Goal: Use online tool/utility: Utilize a website feature to perform a specific function

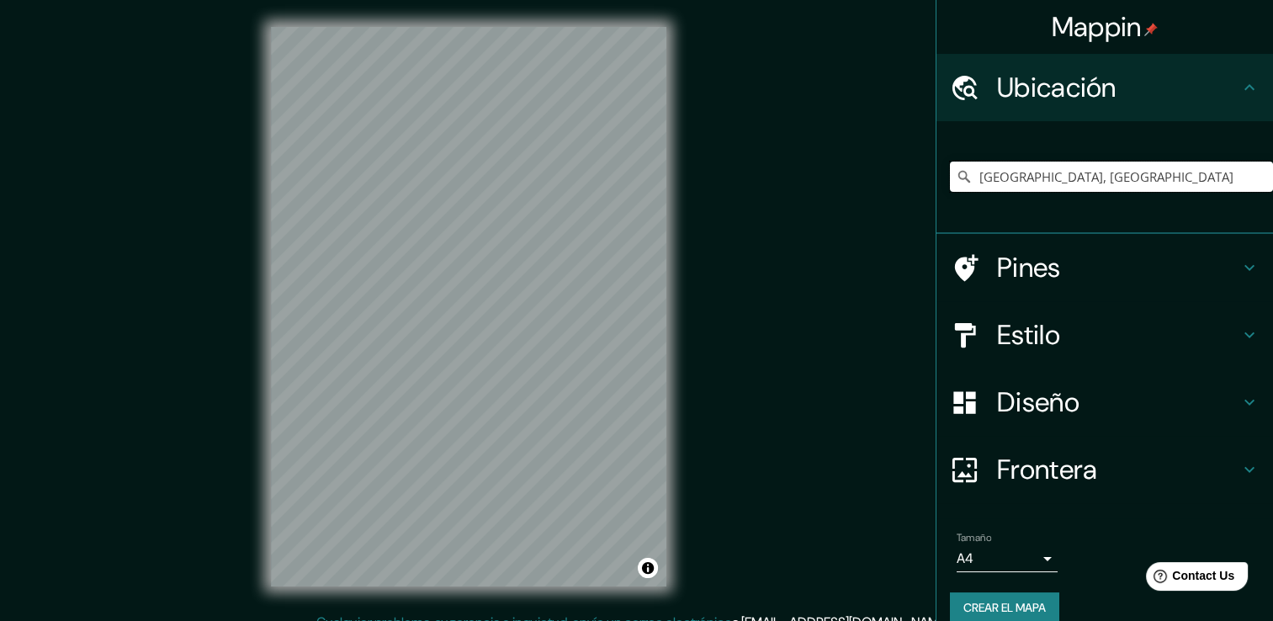
click at [1187, 174] on input "[GEOGRAPHIC_DATA], [GEOGRAPHIC_DATA]" at bounding box center [1111, 177] width 323 height 30
click at [1215, 174] on input "[GEOGRAPHIC_DATA], [GEOGRAPHIC_DATA]" at bounding box center [1111, 177] width 323 height 30
drag, startPoint x: 1228, startPoint y: 178, endPoint x: 946, endPoint y: 190, distance: 282.9
click at [950, 190] on input "[GEOGRAPHIC_DATA], [GEOGRAPHIC_DATA]" at bounding box center [1111, 177] width 323 height 30
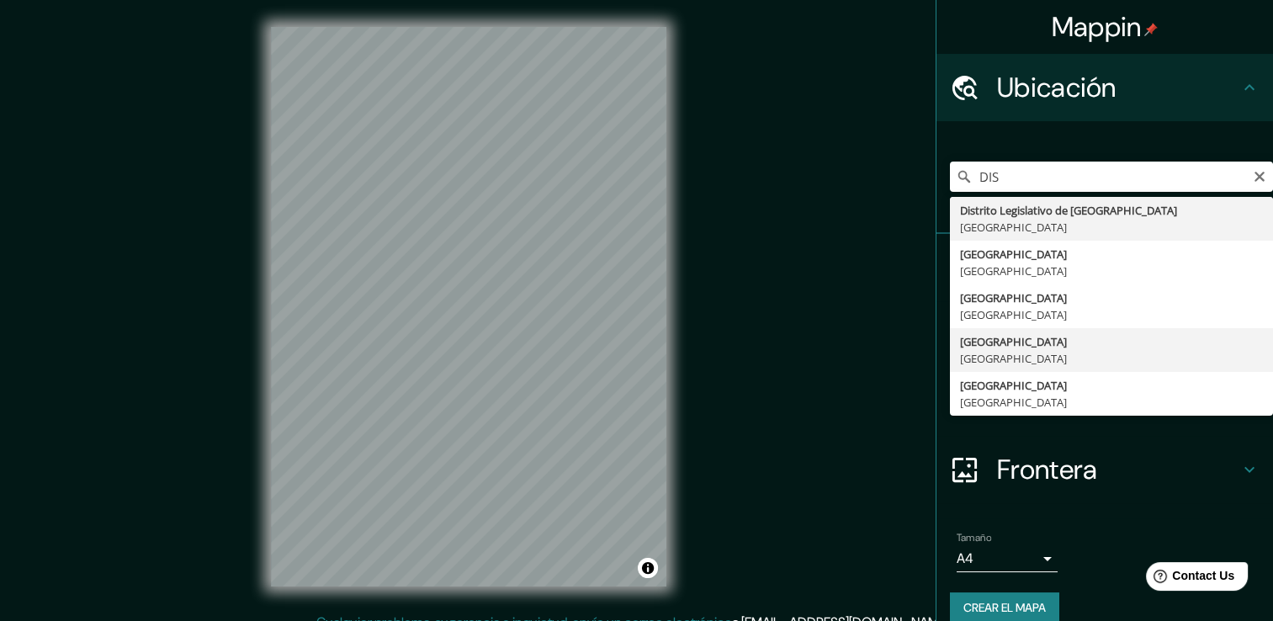
type input "[GEOGRAPHIC_DATA], [GEOGRAPHIC_DATA]"
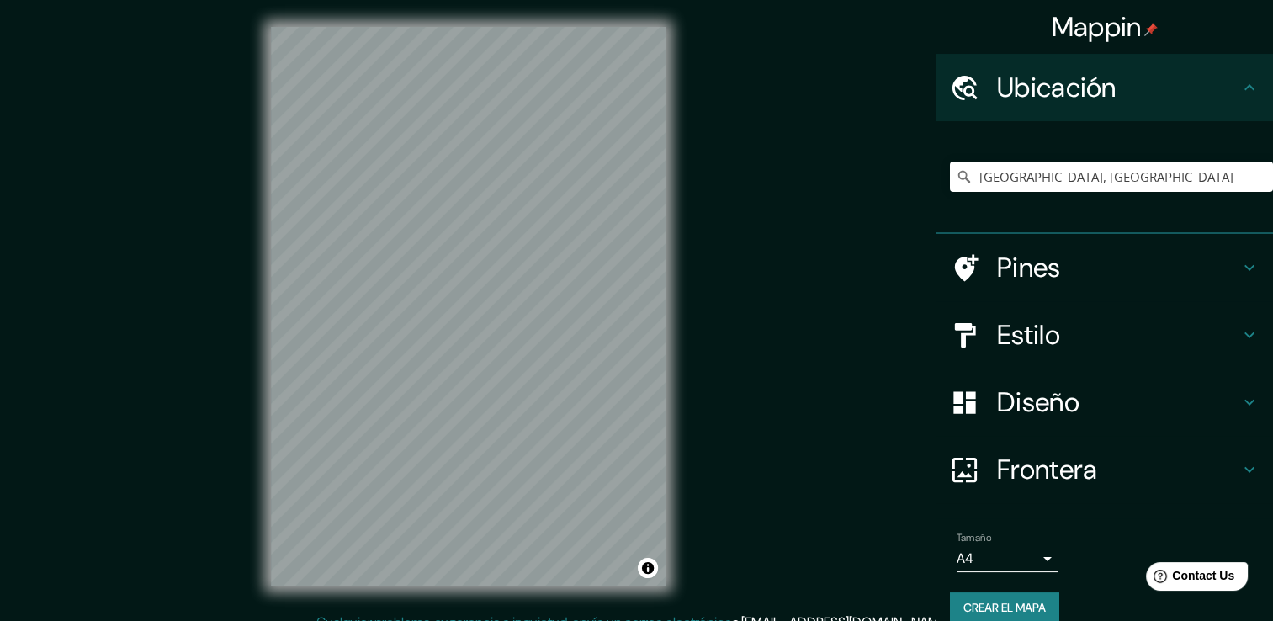
click at [1058, 344] on h4 "Estilo" at bounding box center [1118, 335] width 242 height 34
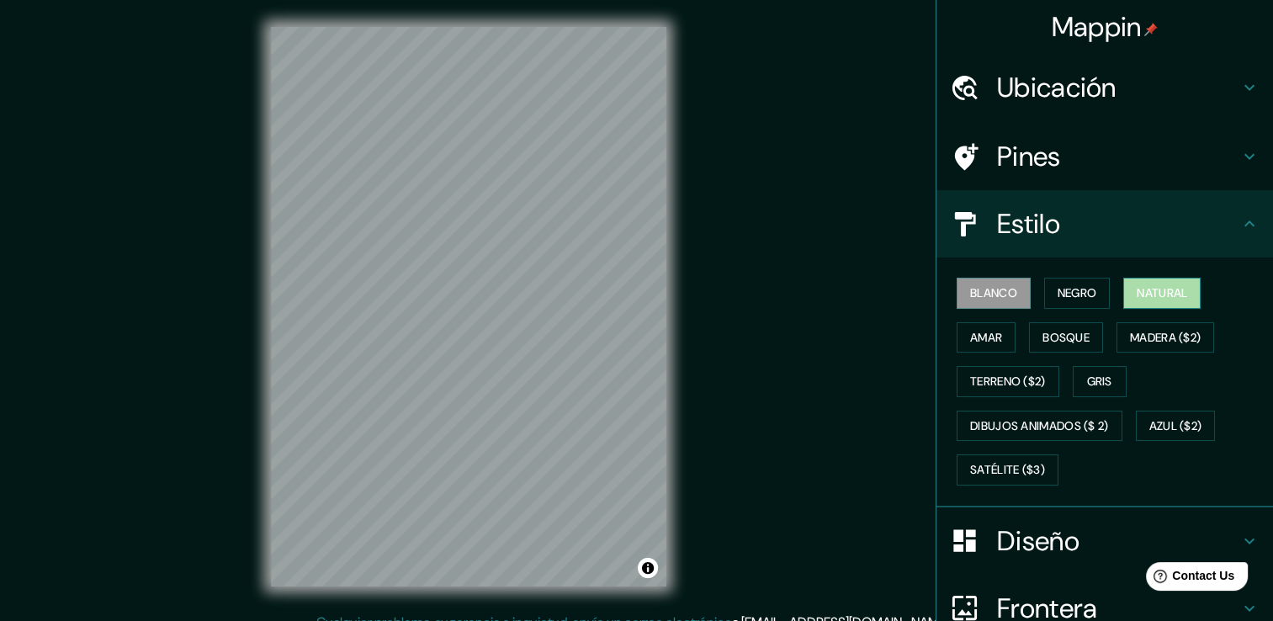
click at [1173, 293] on font "Natural" at bounding box center [1162, 293] width 50 height 21
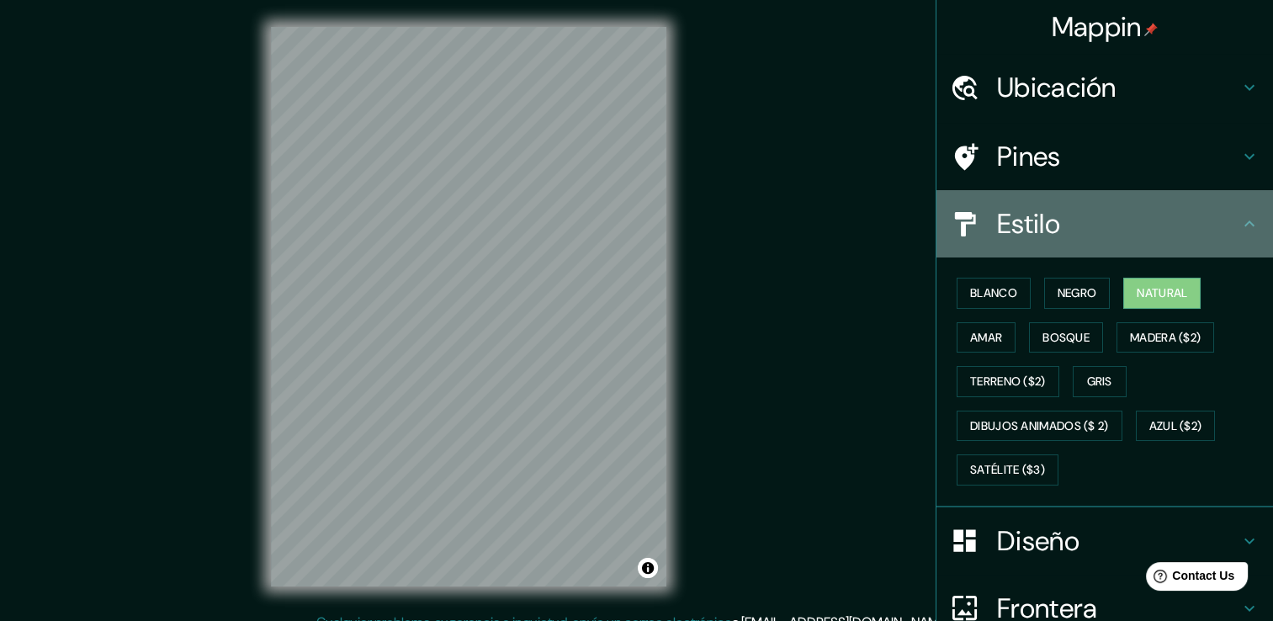
click at [1181, 230] on h4 "Estilo" at bounding box center [1118, 224] width 242 height 34
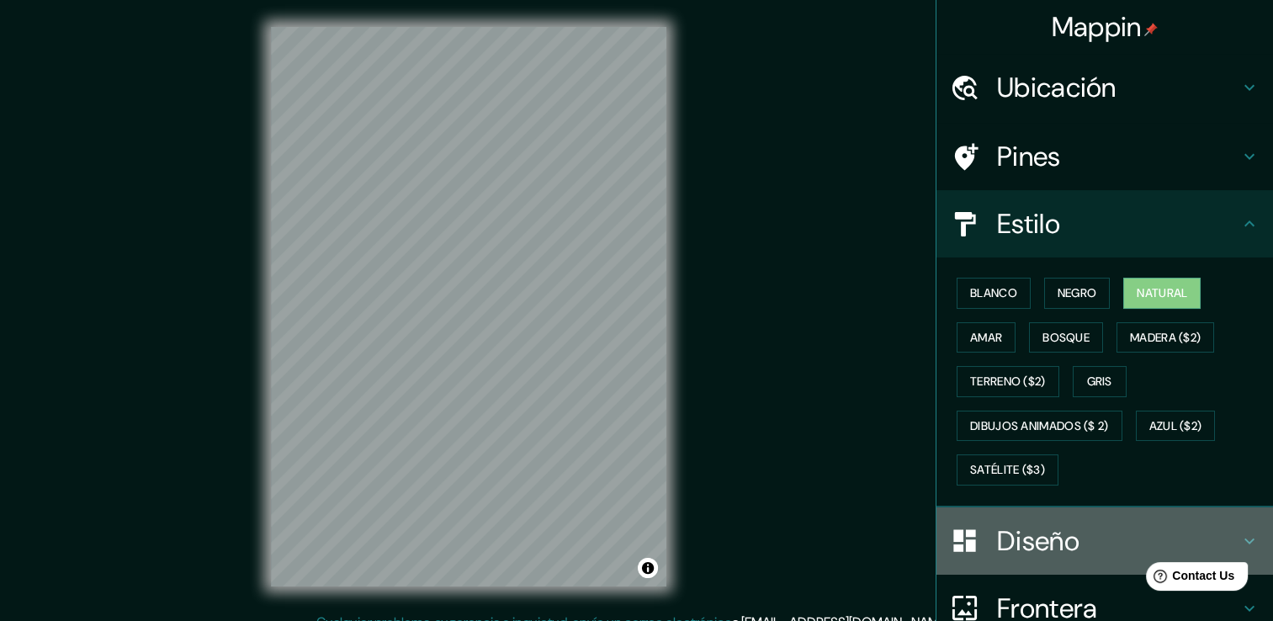
click at [1028, 544] on h4 "Diseño" at bounding box center [1118, 541] width 242 height 34
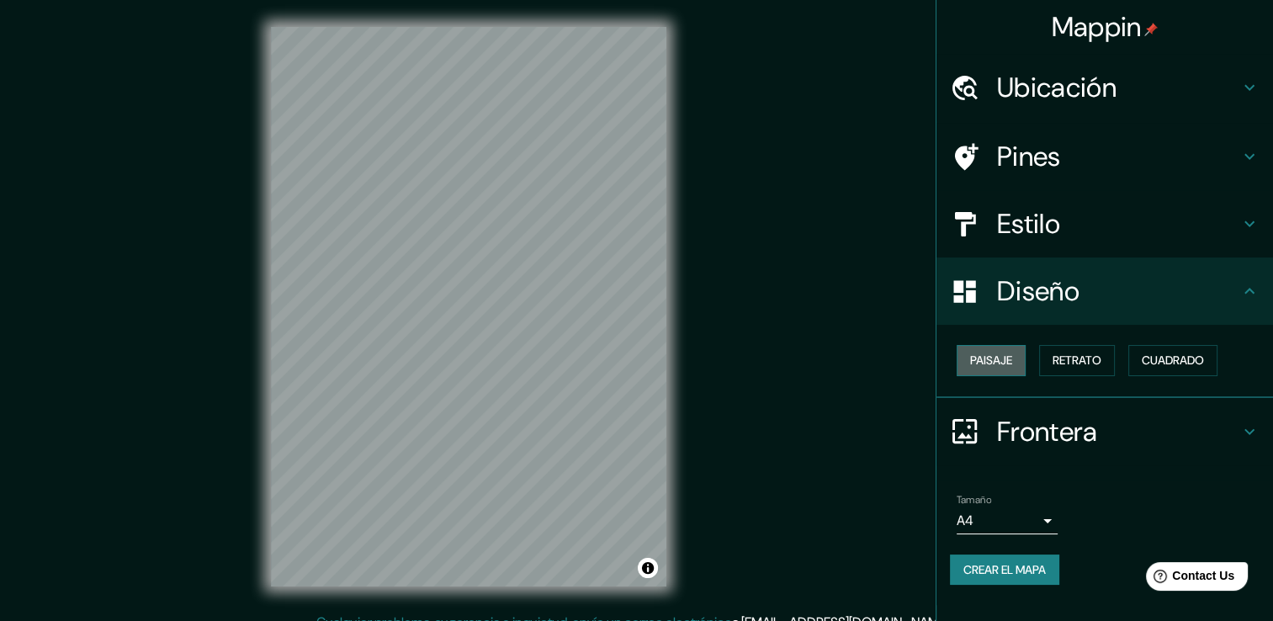
click at [996, 372] on button "Paisaje" at bounding box center [991, 360] width 69 height 31
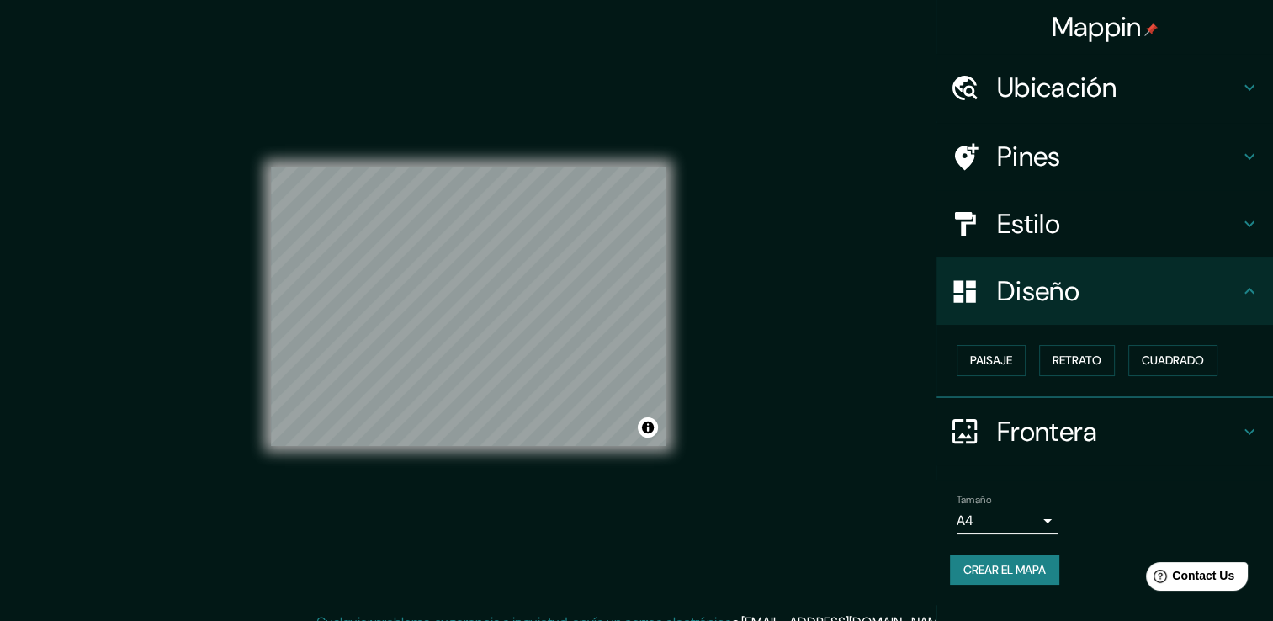
click at [1019, 559] on font "Crear el mapa" at bounding box center [1004, 569] width 82 height 21
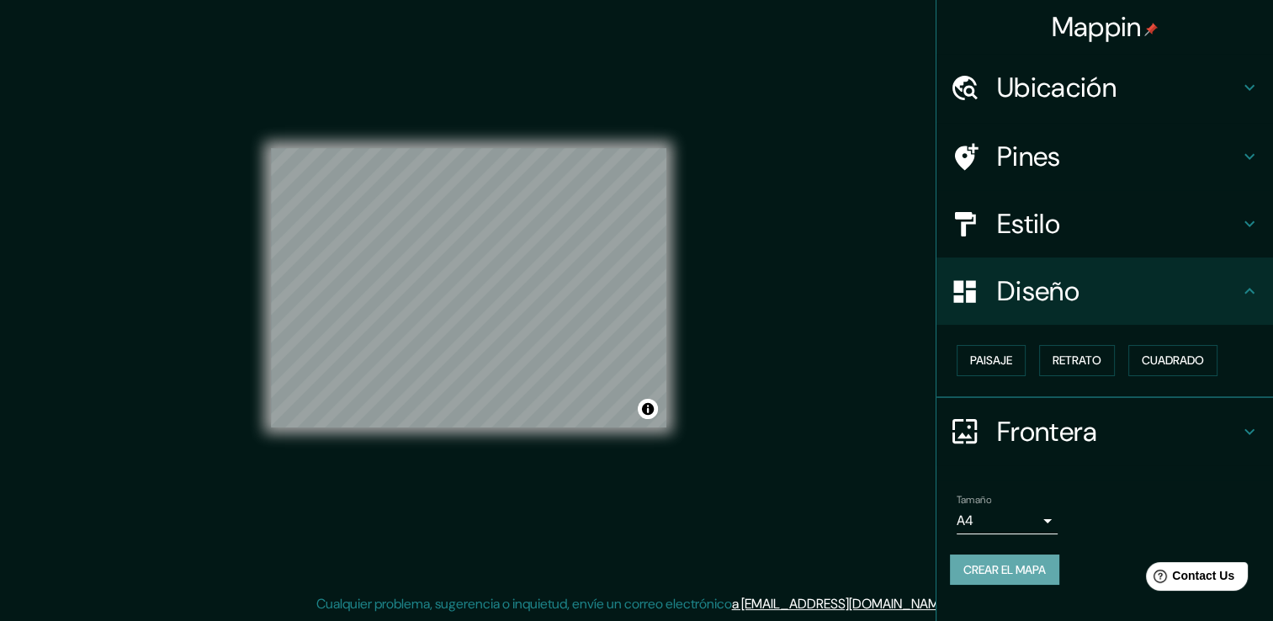
click at [985, 567] on font "Crear el mapa" at bounding box center [1004, 569] width 82 height 21
click at [1023, 572] on font "Crear el mapa" at bounding box center [1004, 569] width 82 height 21
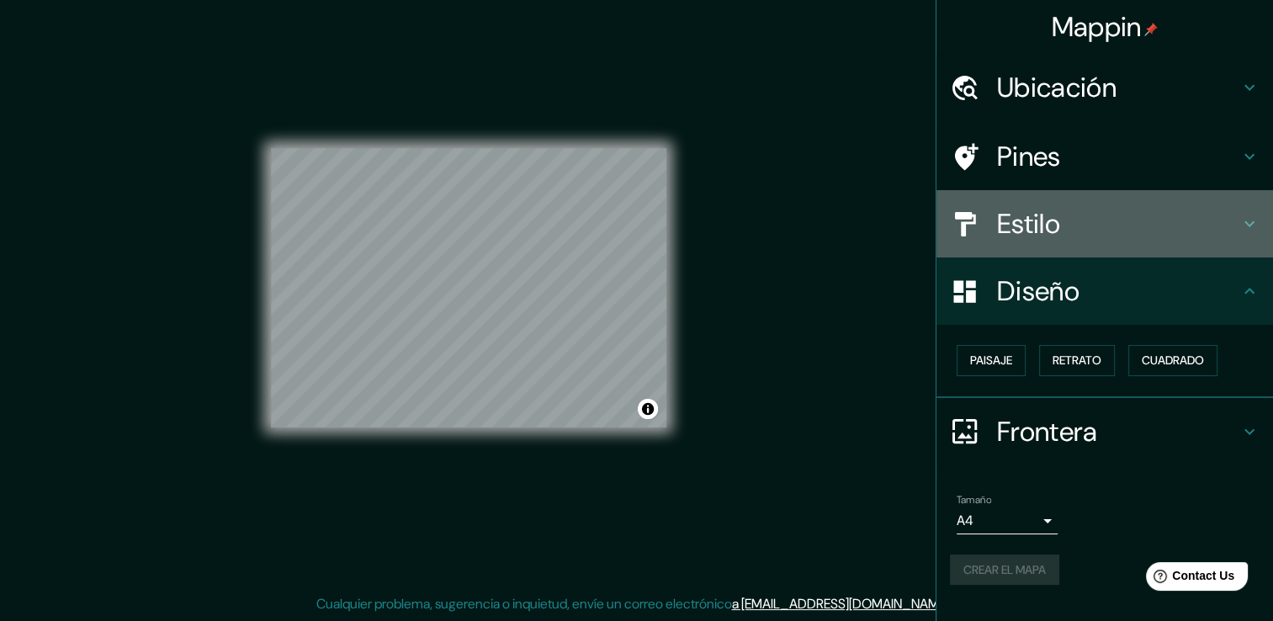
click at [1074, 212] on h4 "Estilo" at bounding box center [1118, 224] width 242 height 34
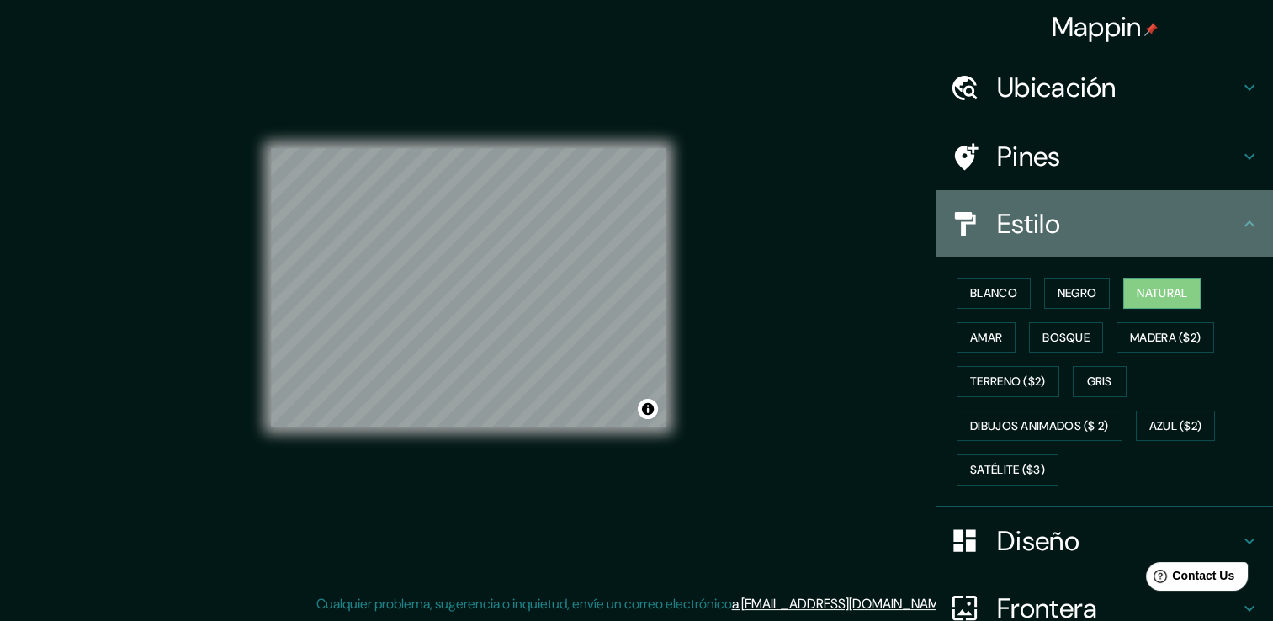
click at [1116, 210] on h4 "Estilo" at bounding box center [1118, 224] width 242 height 34
click at [1224, 231] on h4 "Estilo" at bounding box center [1118, 224] width 242 height 34
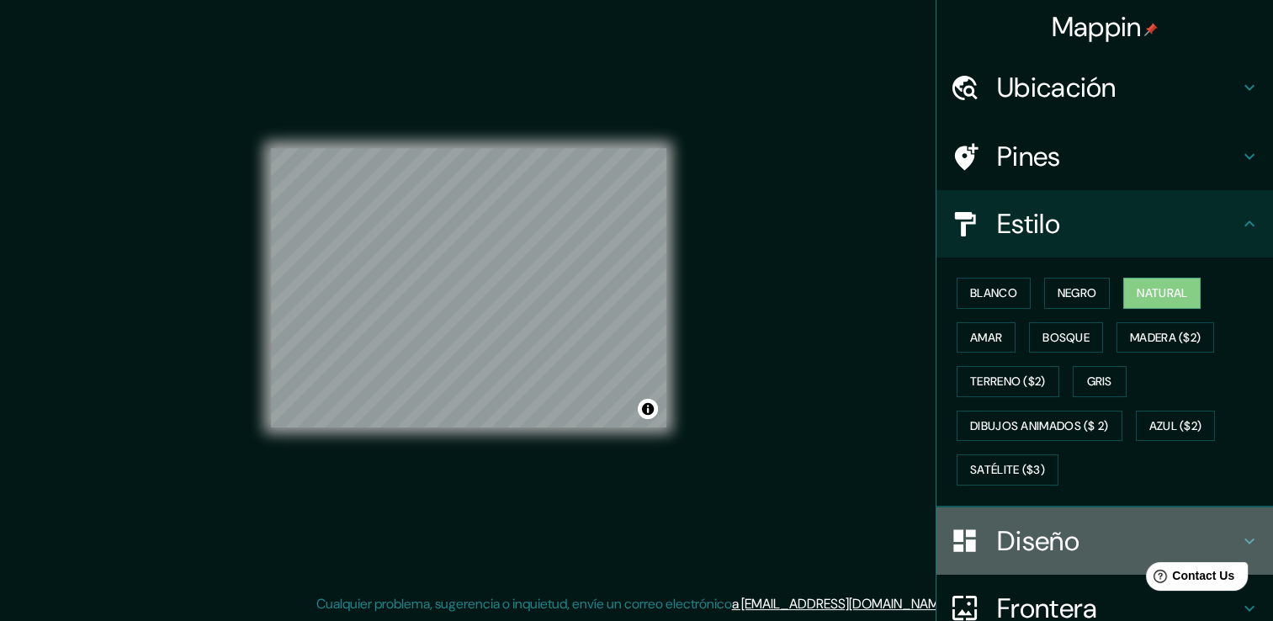
click at [1100, 533] on h4 "Diseño" at bounding box center [1118, 541] width 242 height 34
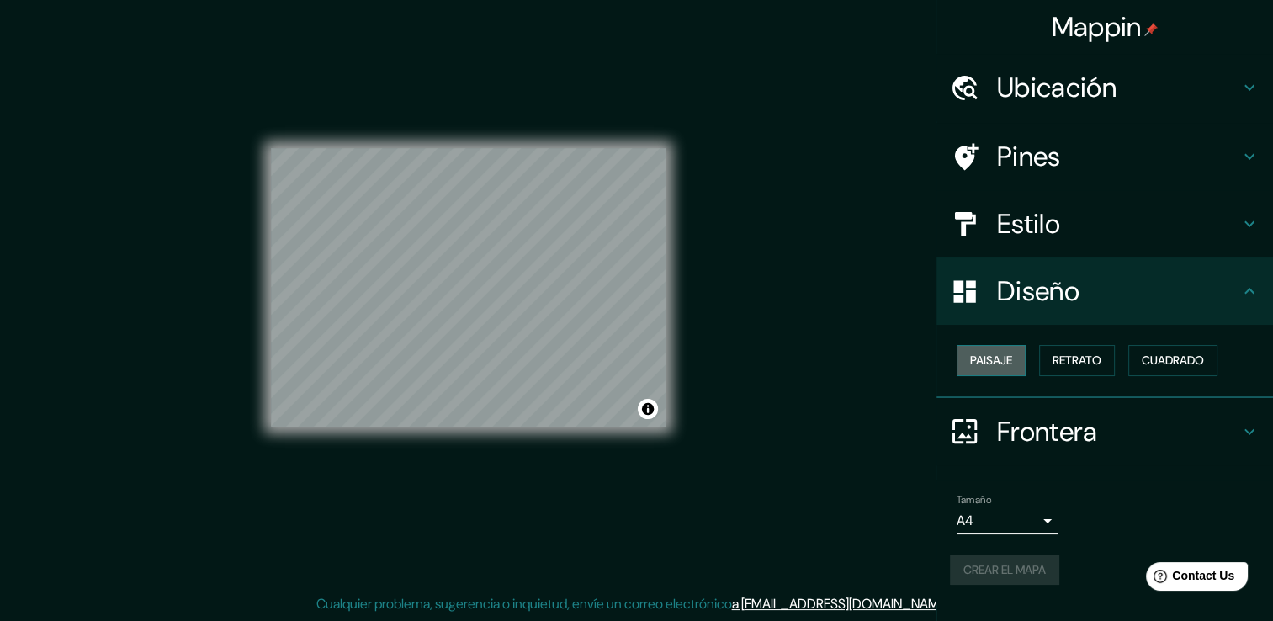
click at [976, 356] on font "Paisaje" at bounding box center [991, 360] width 42 height 21
click at [1044, 567] on font "Crear el mapa" at bounding box center [1004, 569] width 82 height 21
click at [1014, 560] on font "Crear el mapa" at bounding box center [1004, 569] width 82 height 21
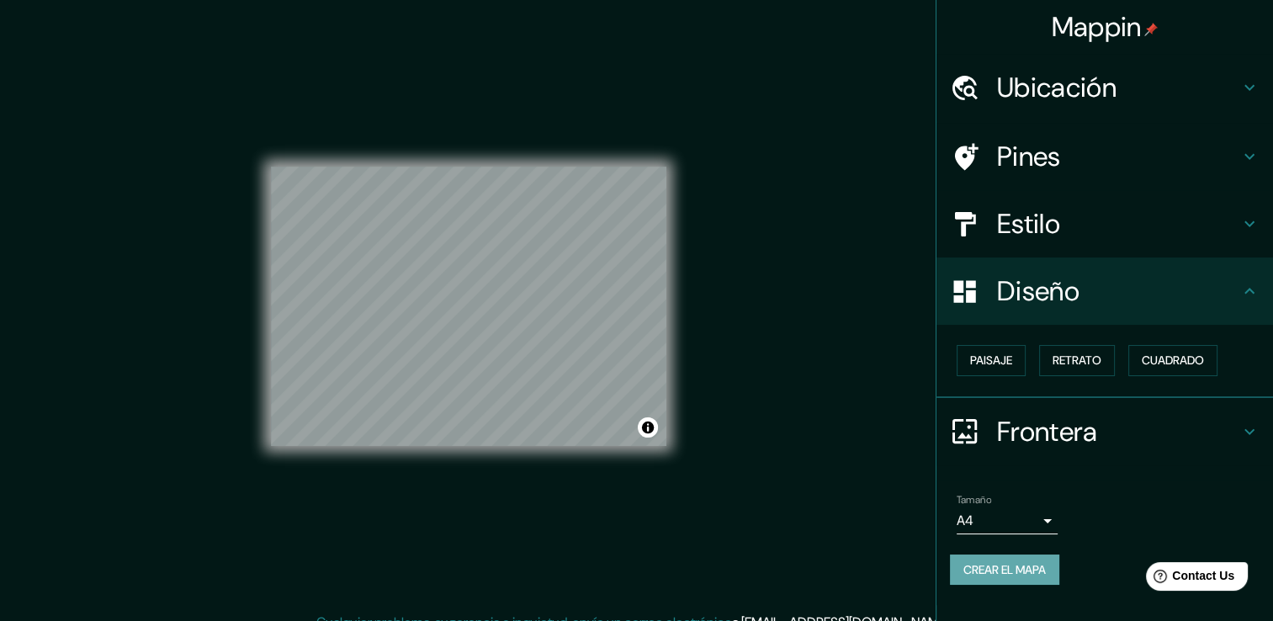
click at [1047, 582] on button "Crear el mapa" at bounding box center [1004, 569] width 109 height 31
click at [1047, 582] on div "Crear el mapa" at bounding box center [1105, 569] width 310 height 31
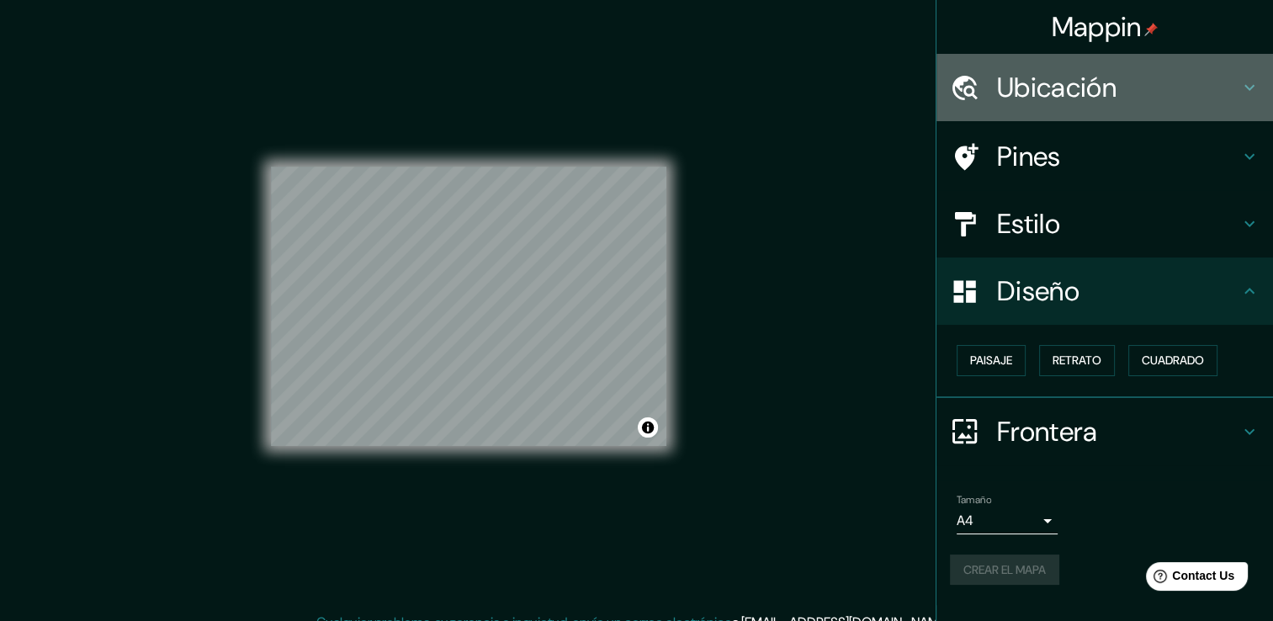
click at [1234, 82] on h4 "Ubicación" at bounding box center [1118, 88] width 242 height 34
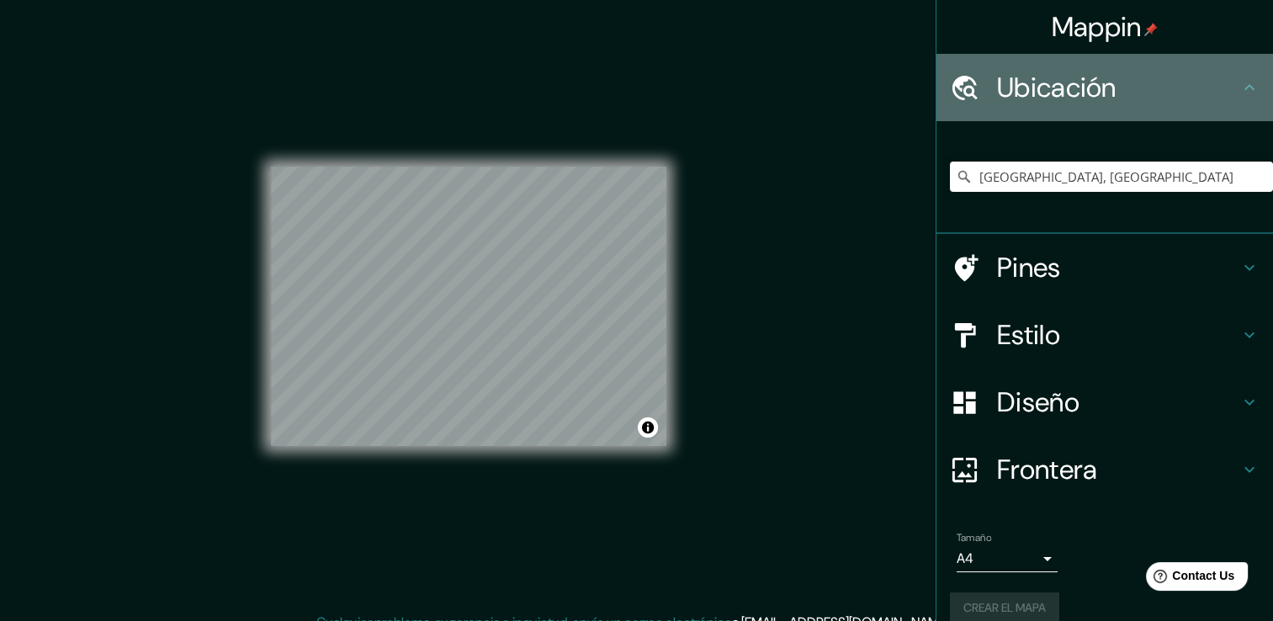
click at [1239, 82] on icon at bounding box center [1249, 87] width 20 height 20
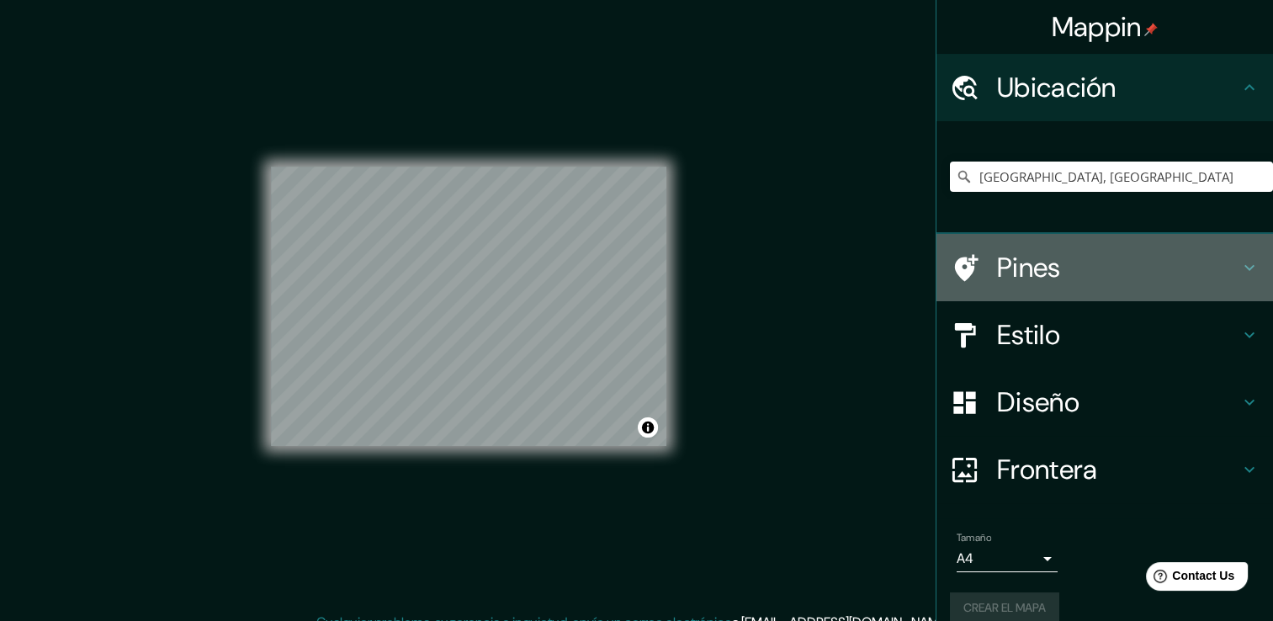
click at [1240, 273] on icon at bounding box center [1249, 267] width 20 height 20
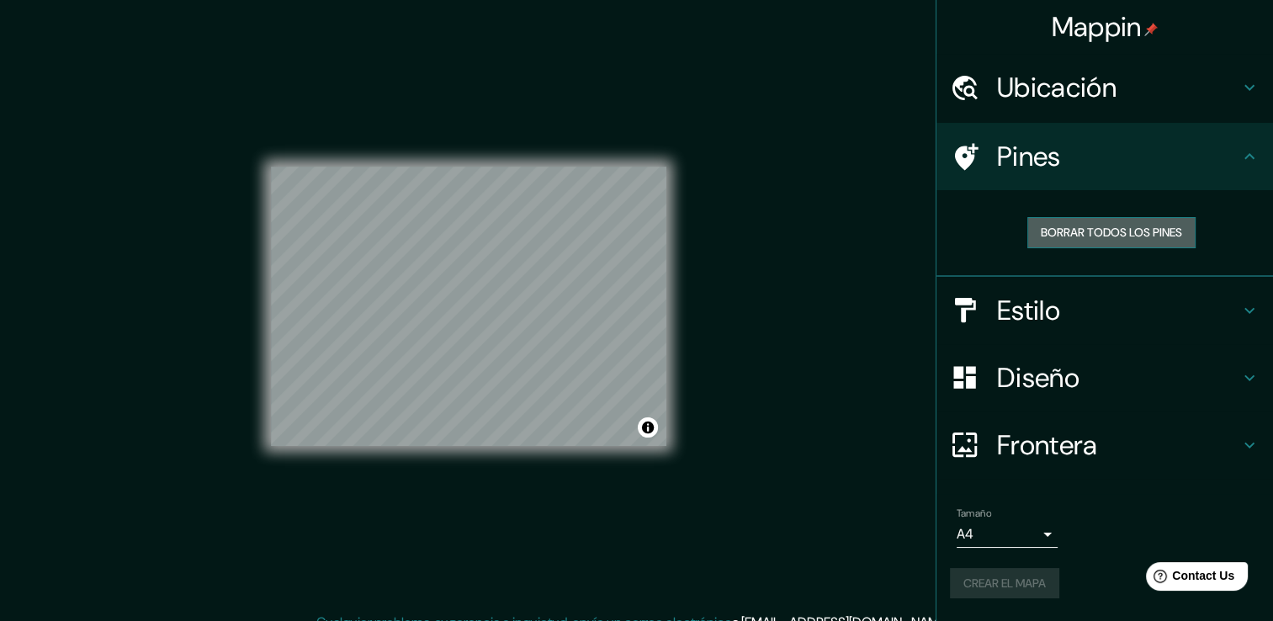
click at [1147, 240] on font "Borrar todos los pines" at bounding box center [1111, 232] width 141 height 21
click at [1252, 162] on icon at bounding box center [1249, 156] width 20 height 20
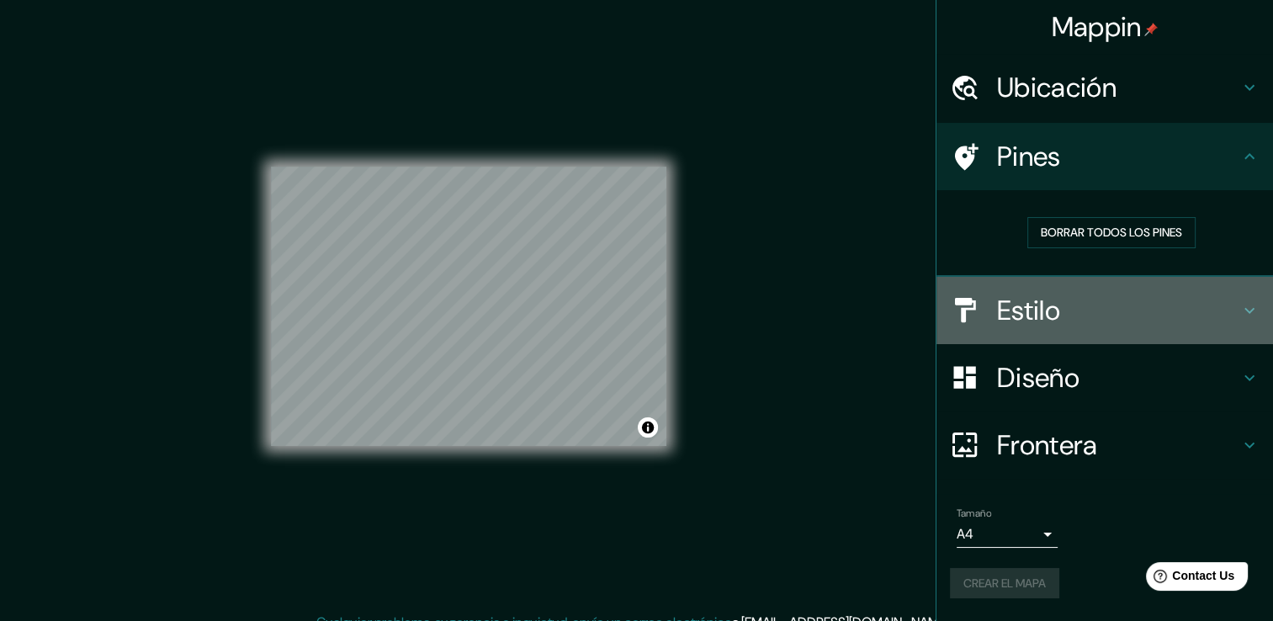
click at [1248, 318] on icon at bounding box center [1249, 310] width 20 height 20
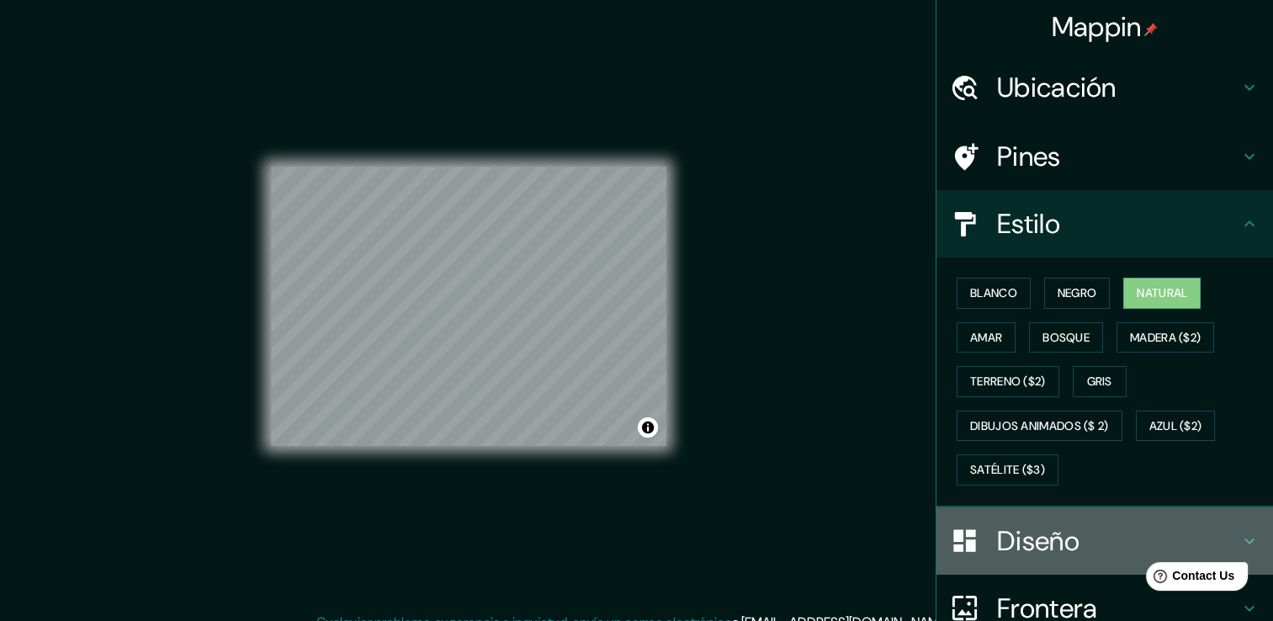
click at [1216, 520] on div "Diseño" at bounding box center [1104, 540] width 337 height 67
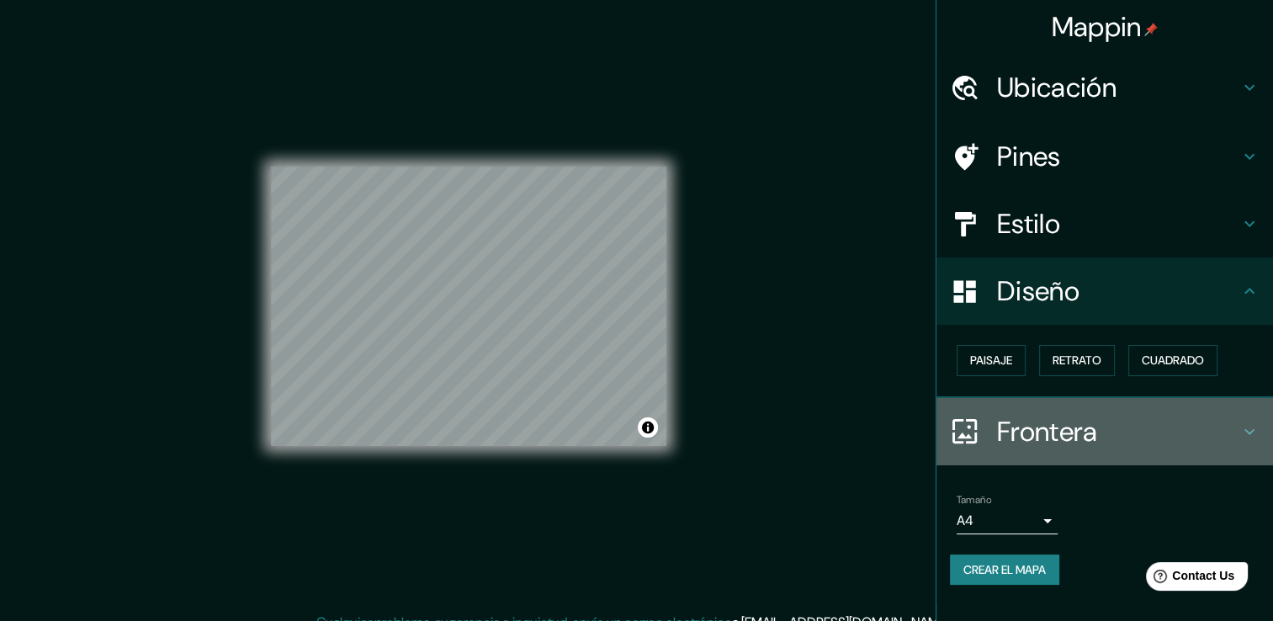
click at [1228, 430] on h4 "Frontera" at bounding box center [1118, 432] width 242 height 34
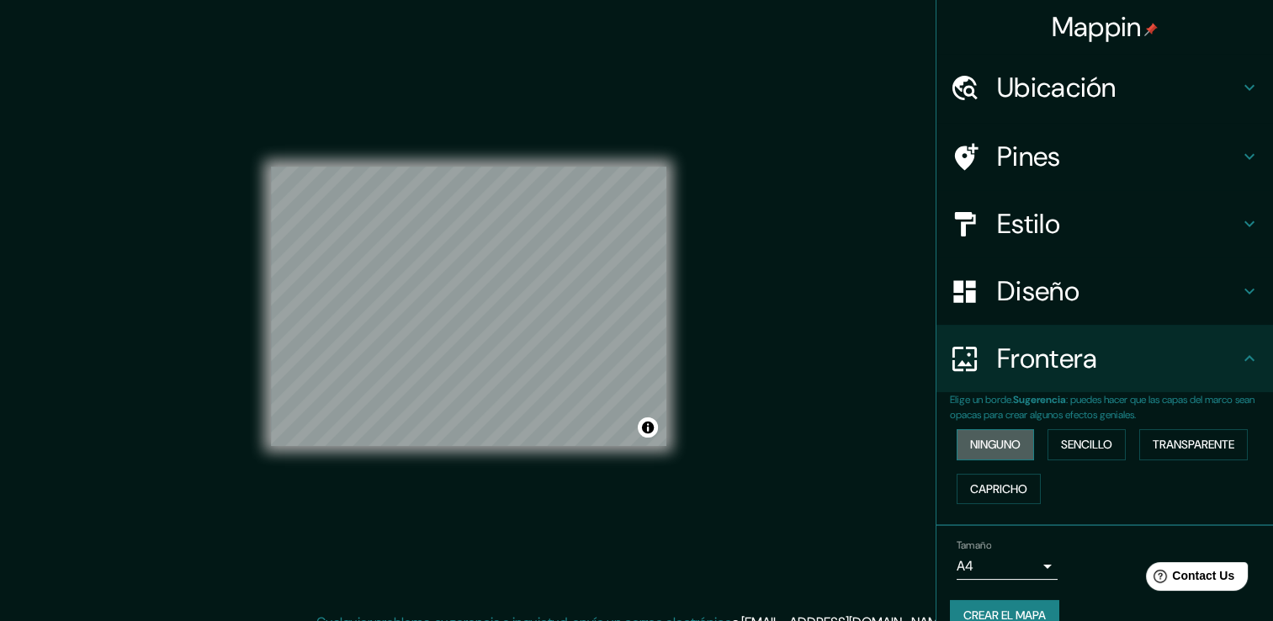
click at [1012, 448] on button "Ninguno" at bounding box center [995, 444] width 77 height 31
click at [1061, 449] on font "Sencillo" at bounding box center [1086, 444] width 51 height 21
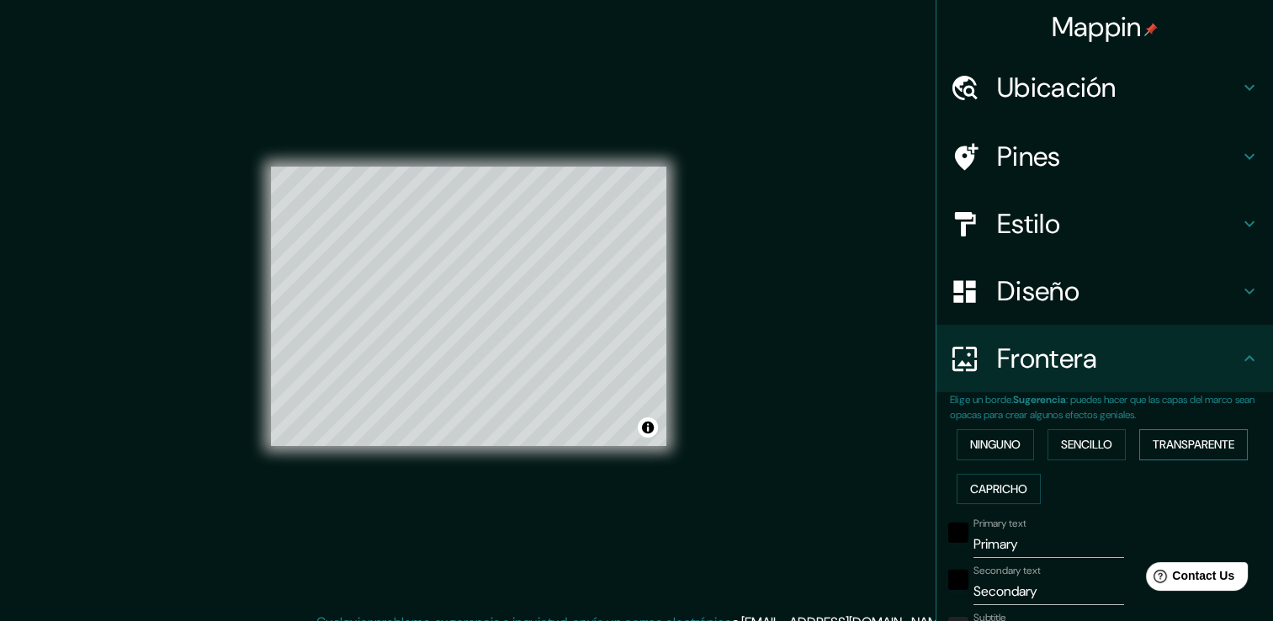
click at [1158, 449] on font "Transparente" at bounding box center [1194, 444] width 82 height 21
click at [1004, 484] on font "Capricho" at bounding box center [998, 489] width 57 height 21
click at [999, 446] on font "Ninguno" at bounding box center [995, 444] width 50 height 21
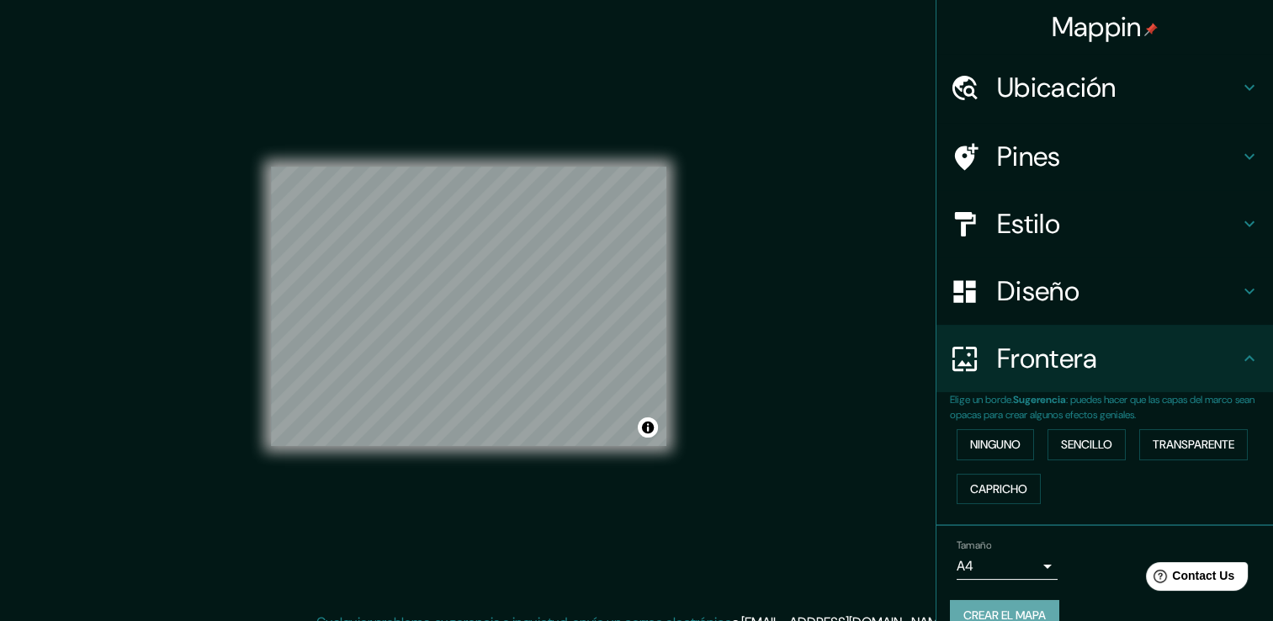
click at [1008, 619] on font "Crear el mapa" at bounding box center [1004, 615] width 82 height 21
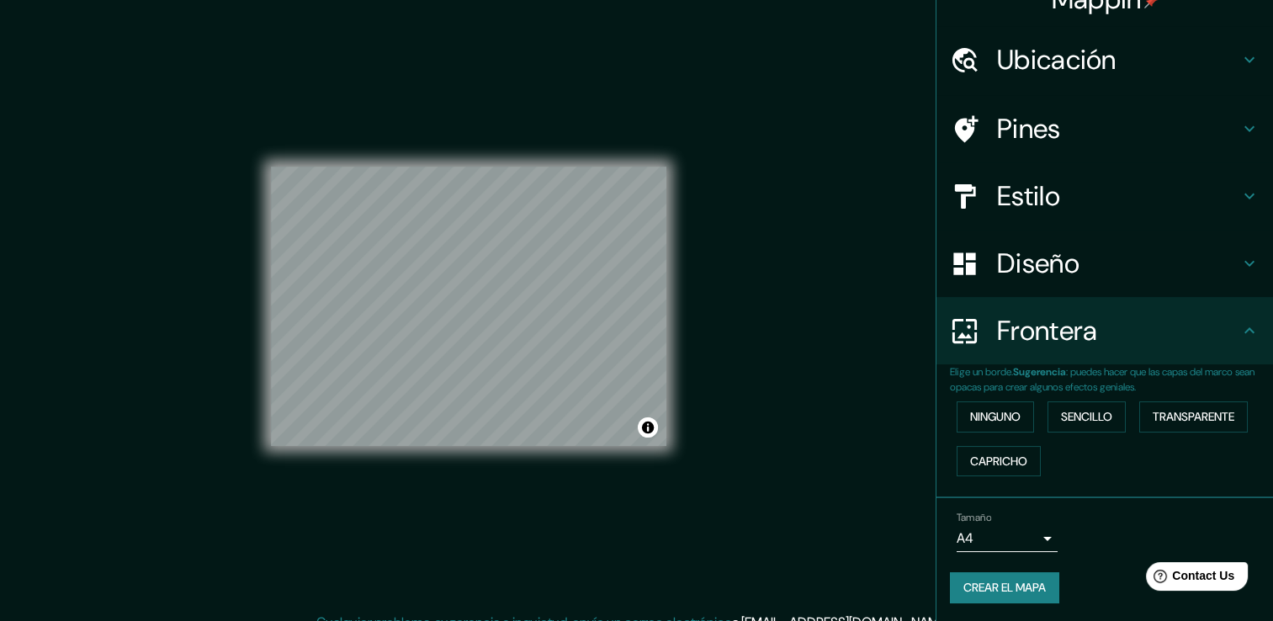
click at [811, 294] on div "Mappin Ubicación [GEOGRAPHIC_DATA], [GEOGRAPHIC_DATA] Pines Estilo Diseño Front…" at bounding box center [636, 319] width 1273 height 639
click at [1002, 577] on font "Crear el mapa" at bounding box center [1004, 587] width 82 height 21
click at [1003, 577] on font "Crear el mapa" at bounding box center [1004, 587] width 82 height 21
click at [1005, 584] on font "Crear el mapa" at bounding box center [1004, 587] width 82 height 21
click at [1000, 422] on font "Ninguno" at bounding box center [995, 416] width 50 height 21
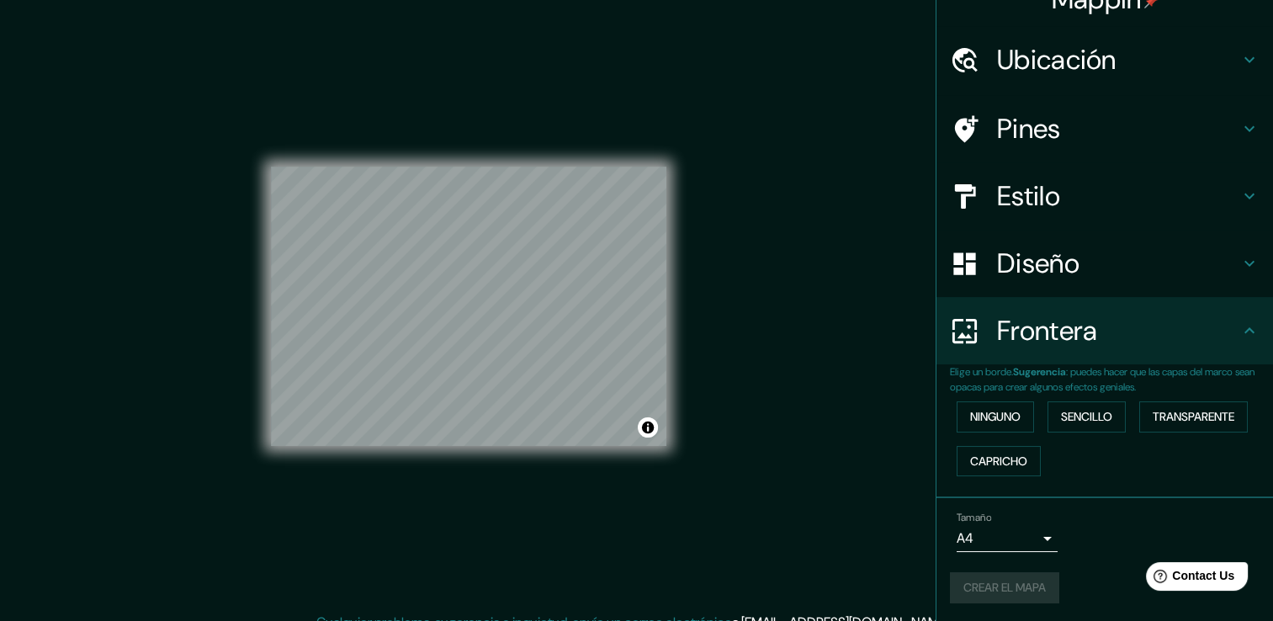
click at [1023, 582] on div "Crear el mapa" at bounding box center [1105, 587] width 310 height 31
click at [1004, 572] on button "Crear el mapa" at bounding box center [1004, 587] width 109 height 31
click at [1025, 550] on div "Tamaño A4 single" at bounding box center [1105, 532] width 310 height 54
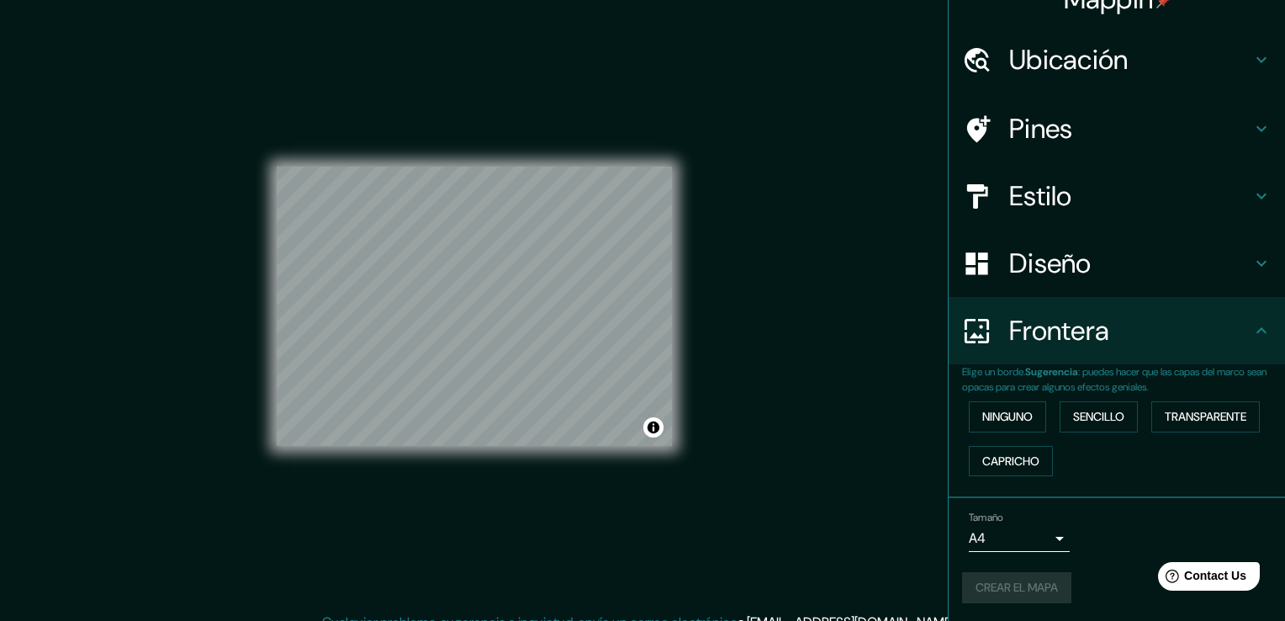
click at [1029, 539] on body "Mappin Ubicación [GEOGRAPHIC_DATA], [GEOGRAPHIC_DATA] Pines Estilo Diseño Front…" at bounding box center [642, 310] width 1285 height 621
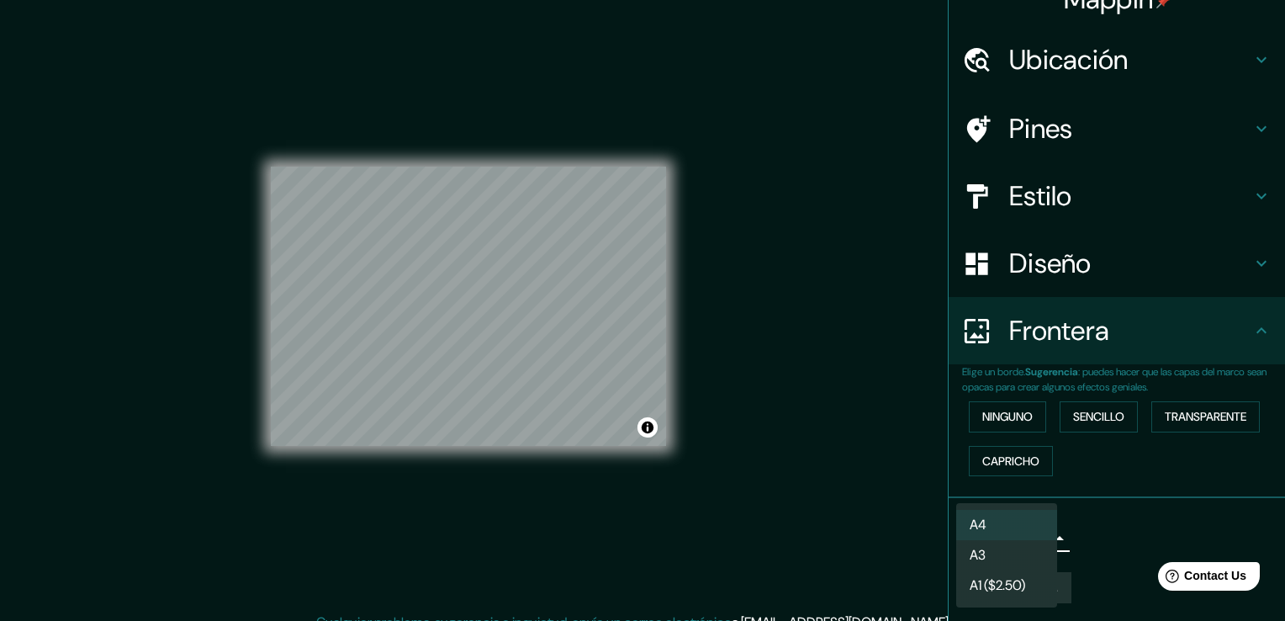
click at [1026, 523] on li "A4" at bounding box center [1007, 525] width 101 height 30
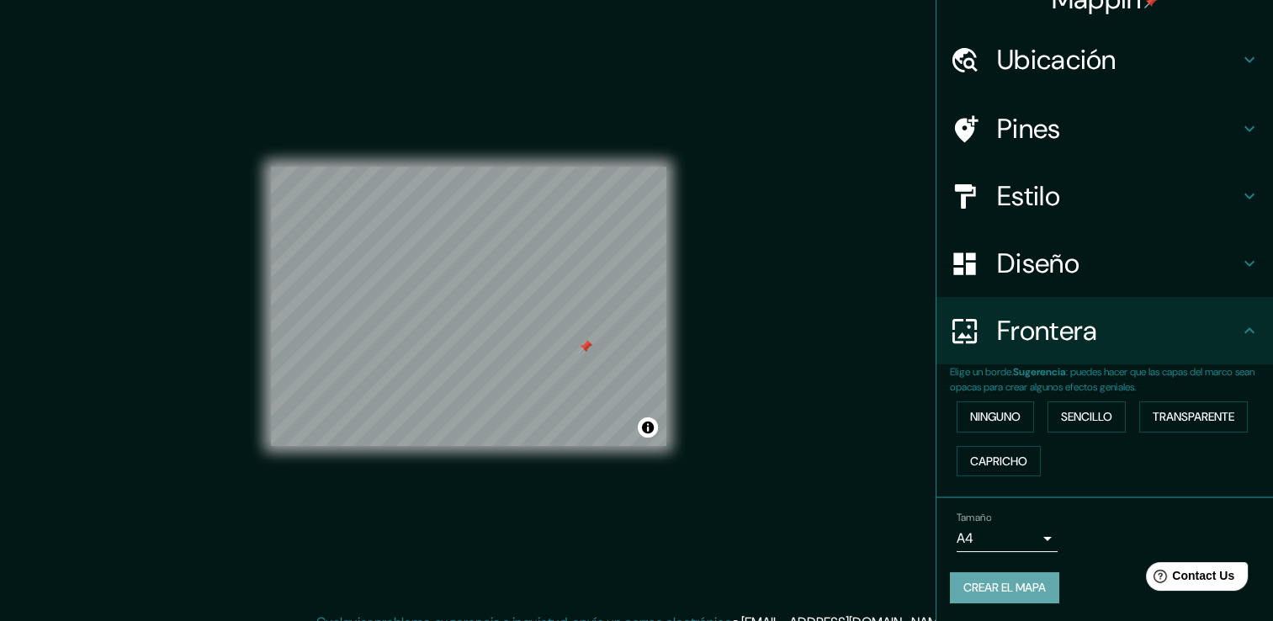
click at [1003, 582] on font "Crear el mapa" at bounding box center [1004, 587] width 82 height 21
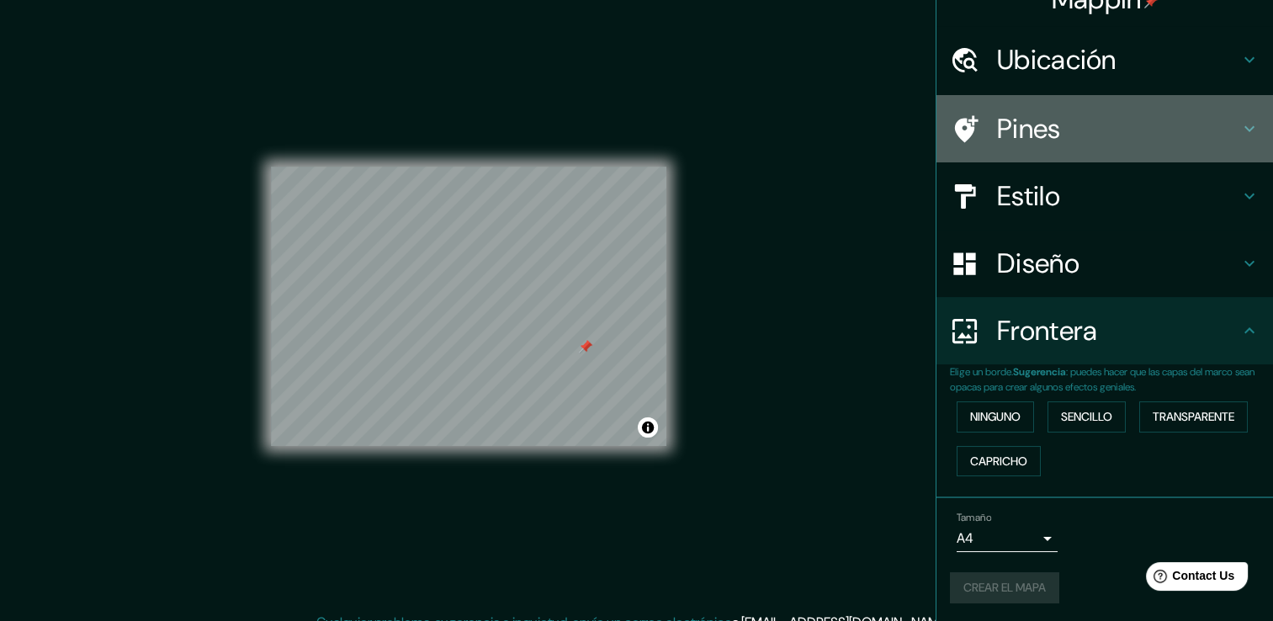
click at [1067, 134] on h4 "Pines" at bounding box center [1118, 129] width 242 height 34
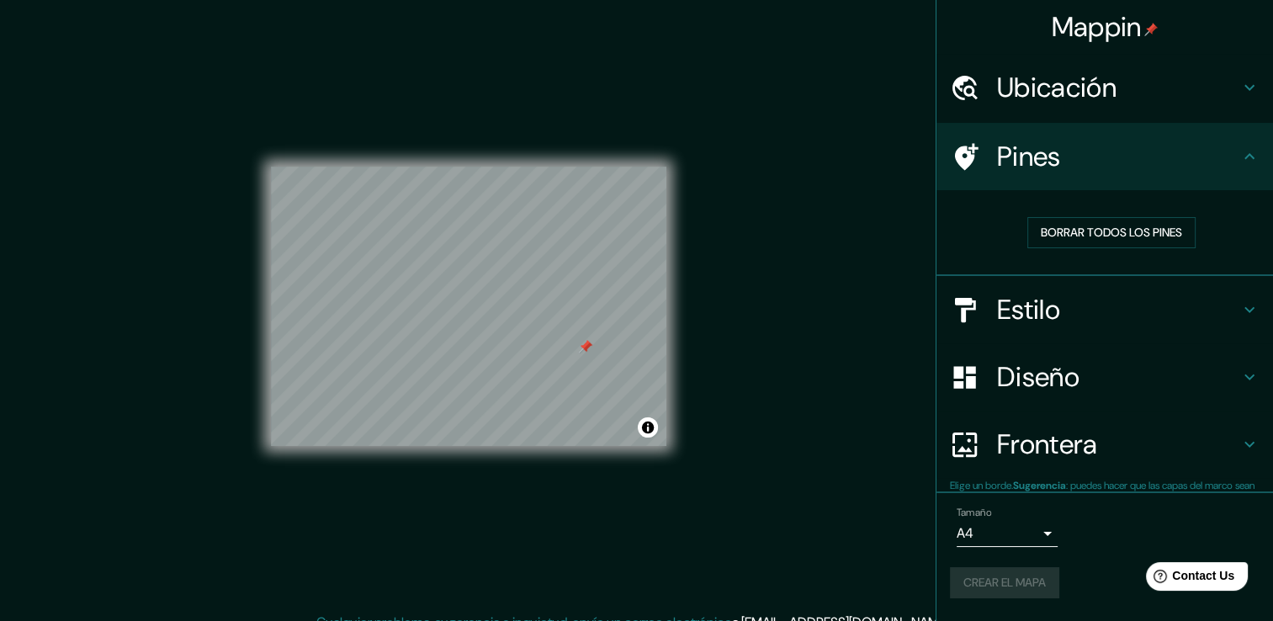
scroll to position [0, 0]
click at [1045, 232] on font "Borrar todos los pines" at bounding box center [1111, 232] width 141 height 21
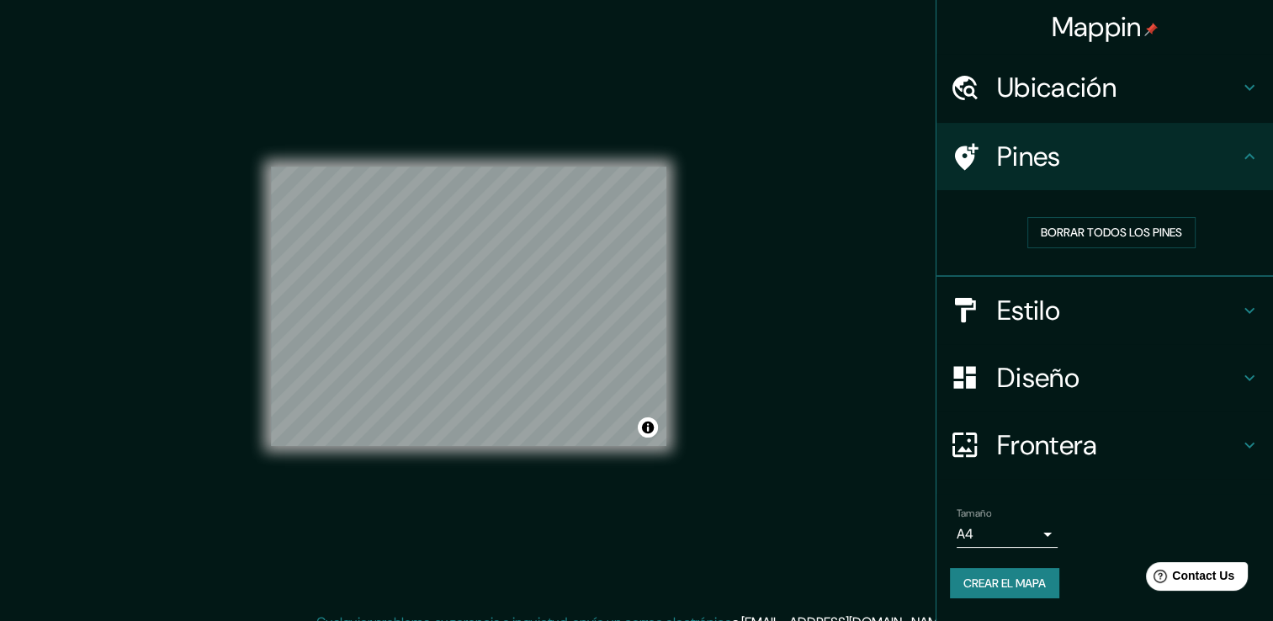
click at [138, 136] on div "Mappin Ubicación [GEOGRAPHIC_DATA], [GEOGRAPHIC_DATA] Pines Borrar todos los pi…" at bounding box center [636, 319] width 1273 height 639
click at [176, 45] on div "Mappin Ubicación [GEOGRAPHIC_DATA], [GEOGRAPHIC_DATA] Pines Borrar todos los pi…" at bounding box center [636, 319] width 1273 height 639
